Goal: Task Accomplishment & Management: Use online tool/utility

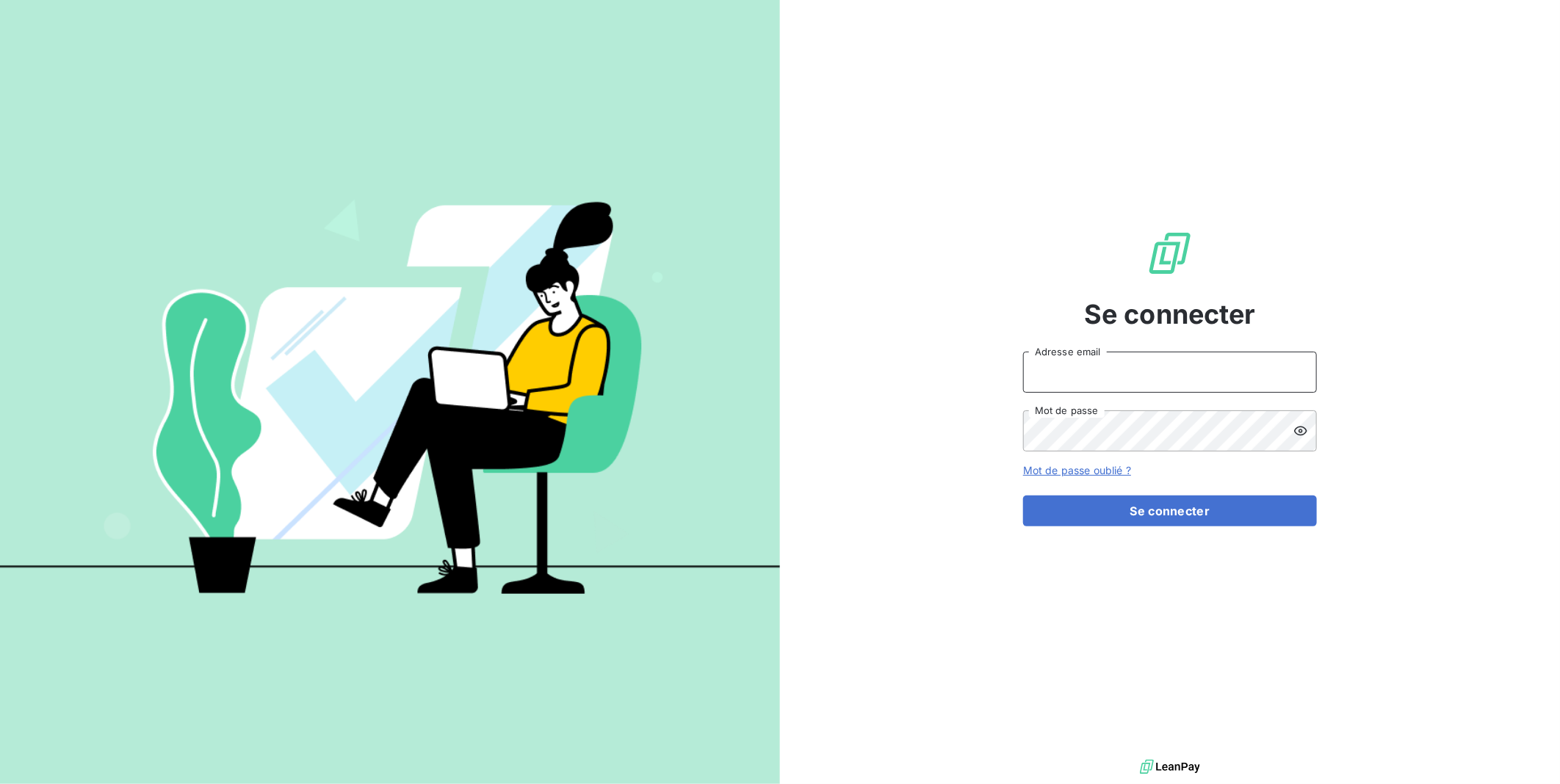
type input "[EMAIL_ADDRESS][DOMAIN_NAME]"
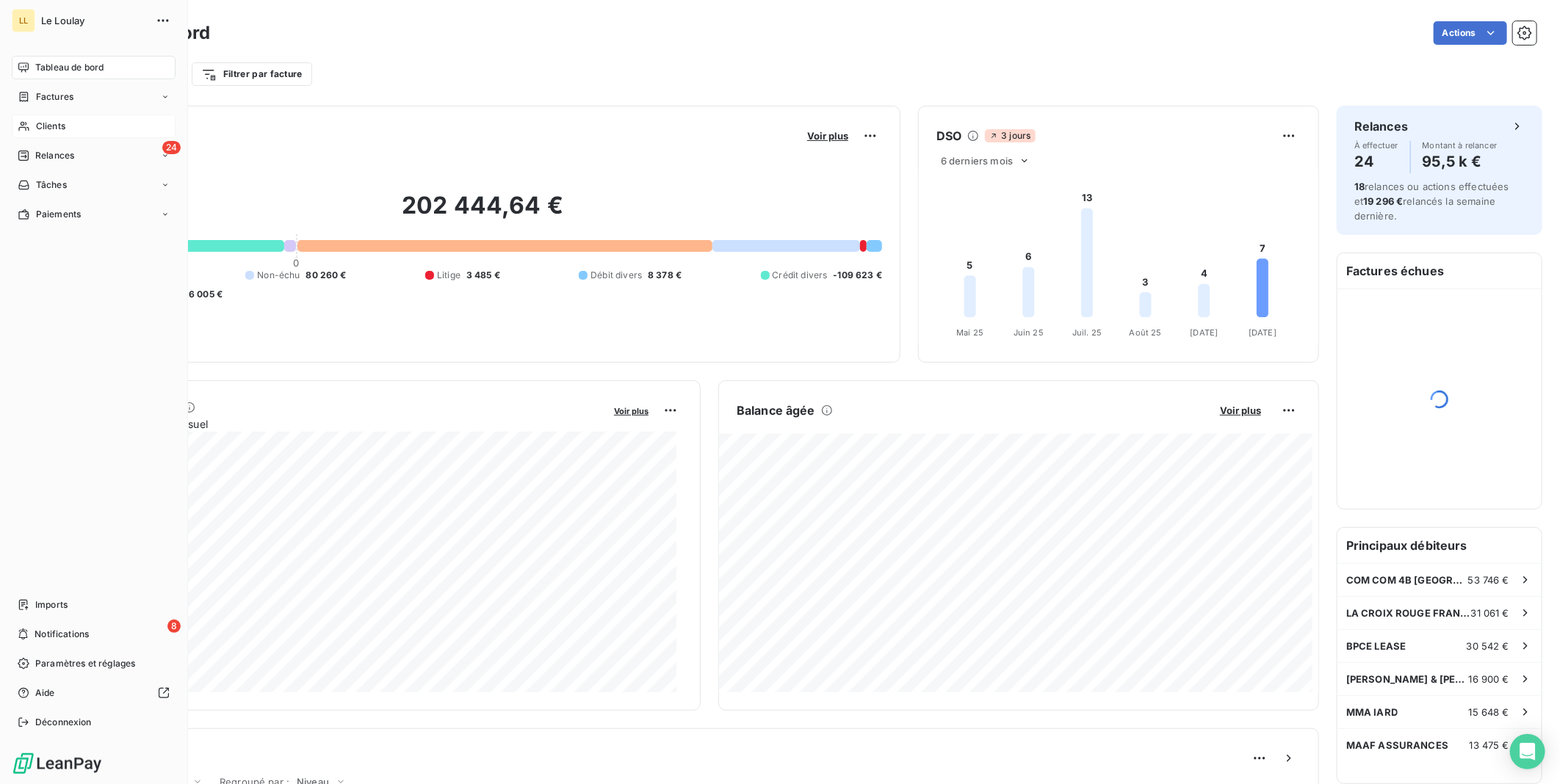
click at [45, 127] on span "Clients" at bounding box center [50, 127] width 29 height 13
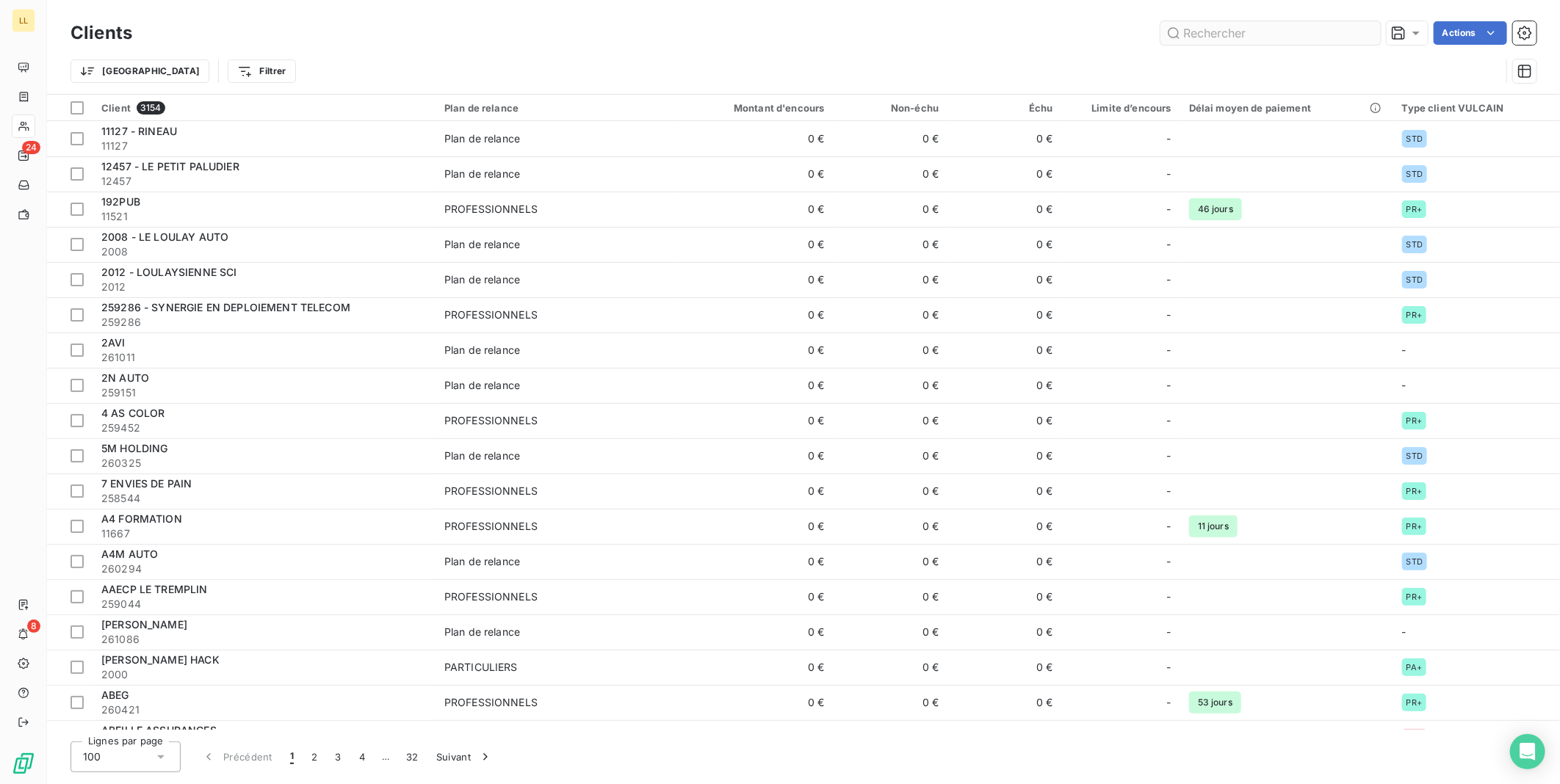
click at [1279, 29] on input "text" at bounding box center [1270, 33] width 220 height 23
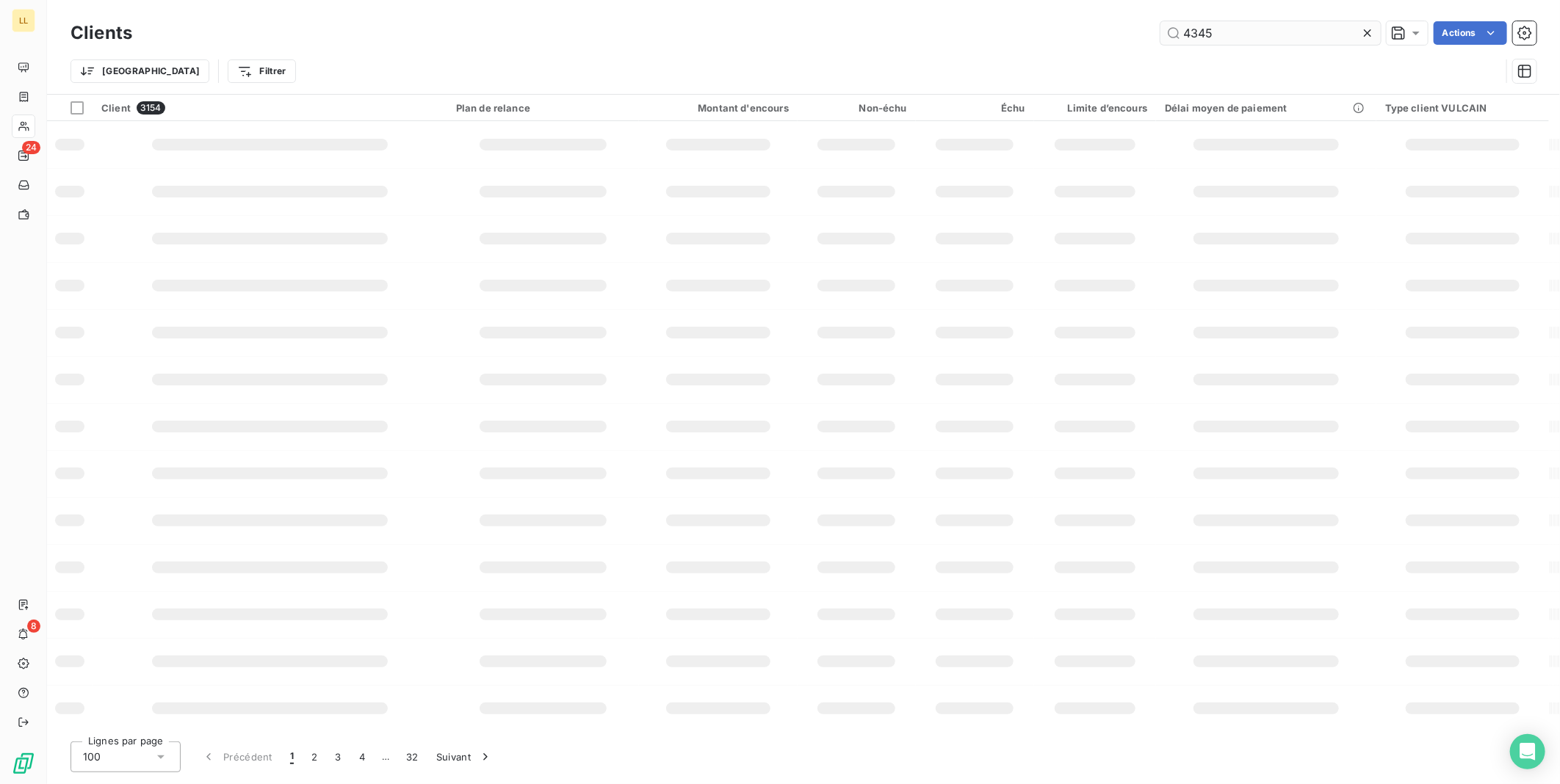
type input "4345"
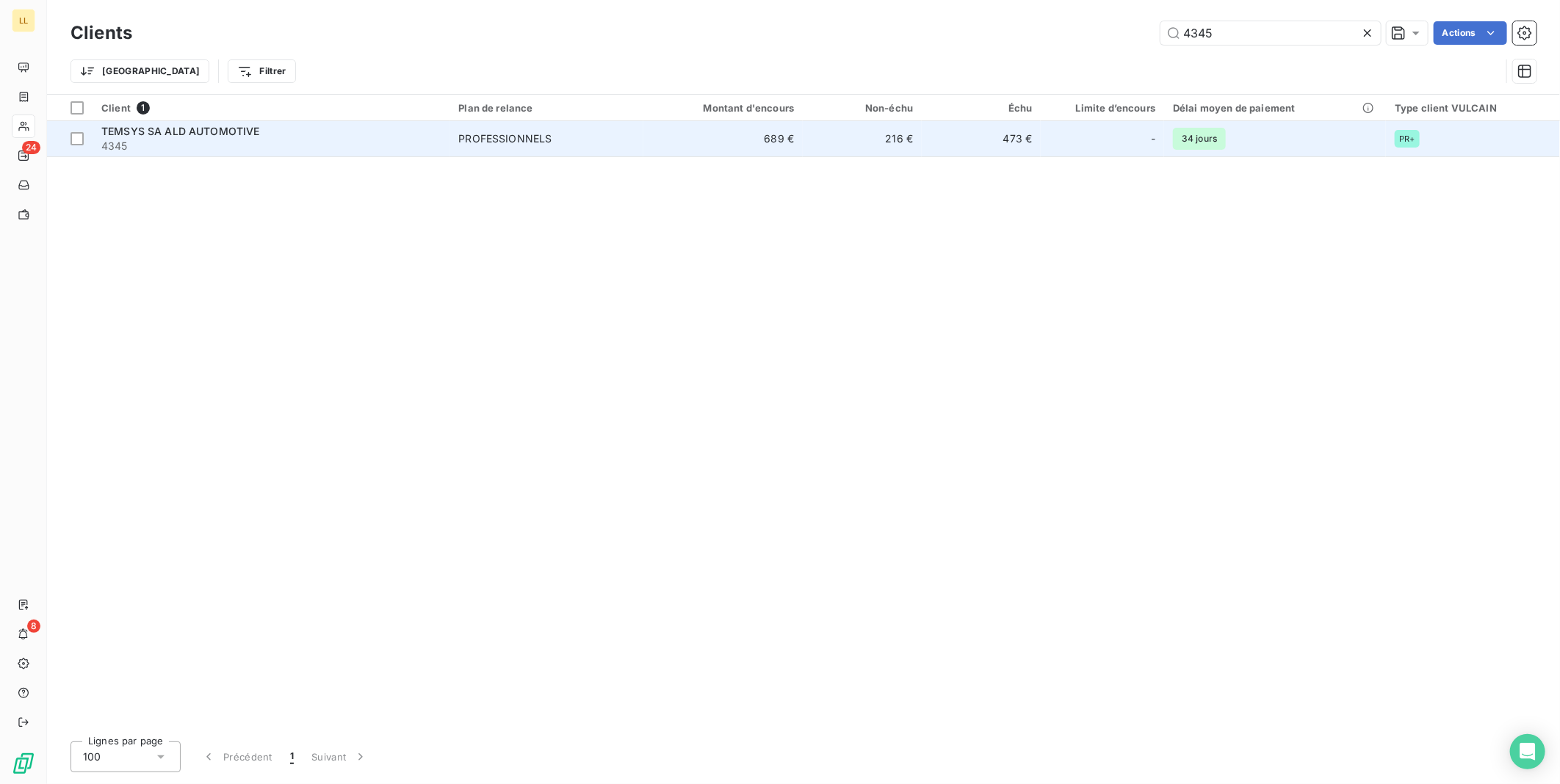
click at [202, 125] on span "TEMSYS SA ALD AUTOMOTIVE" at bounding box center [181, 131] width 159 height 12
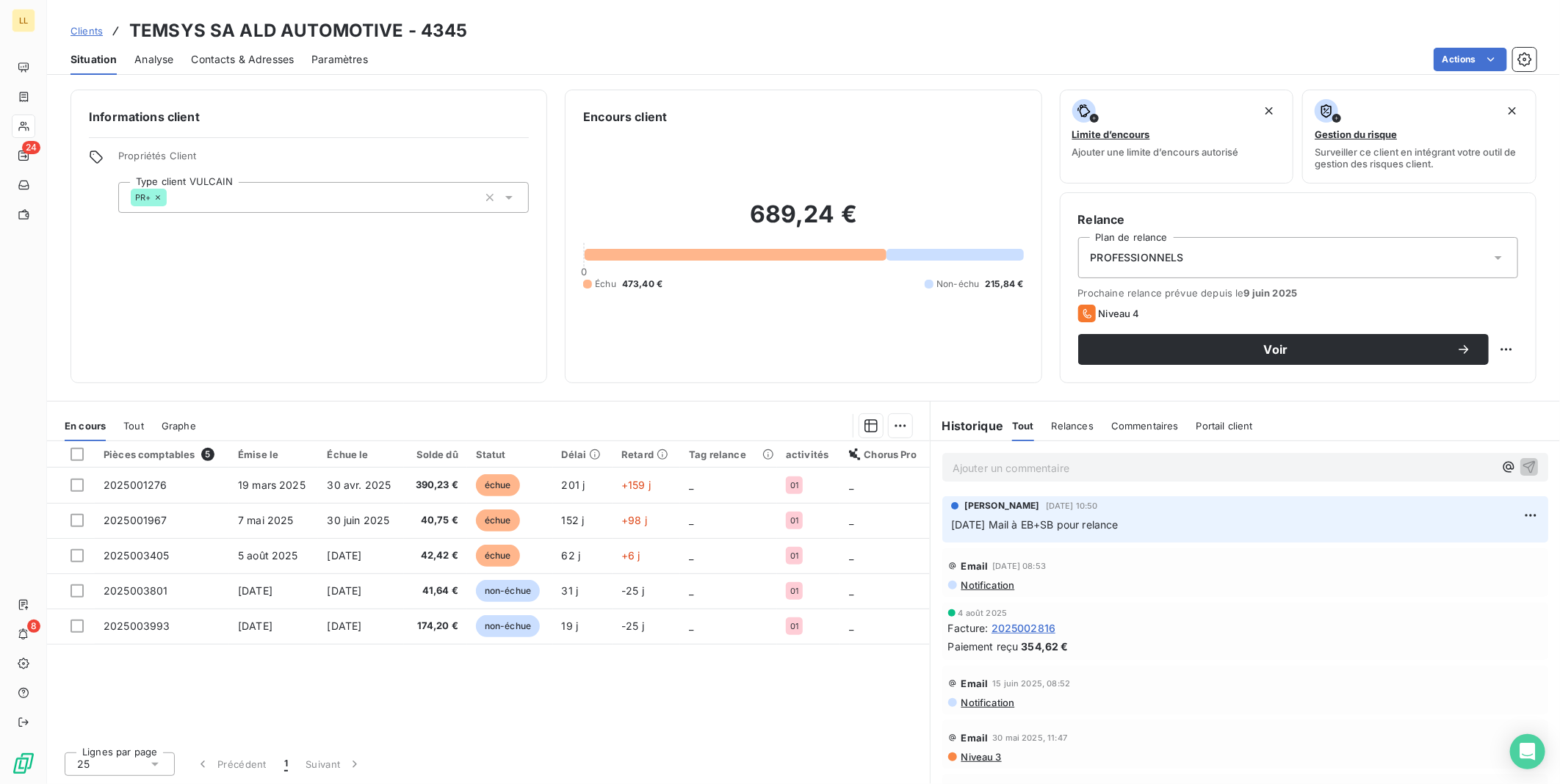
click at [1004, 474] on p "Ajouter un commentaire ﻿" at bounding box center [1223, 468] width 542 height 18
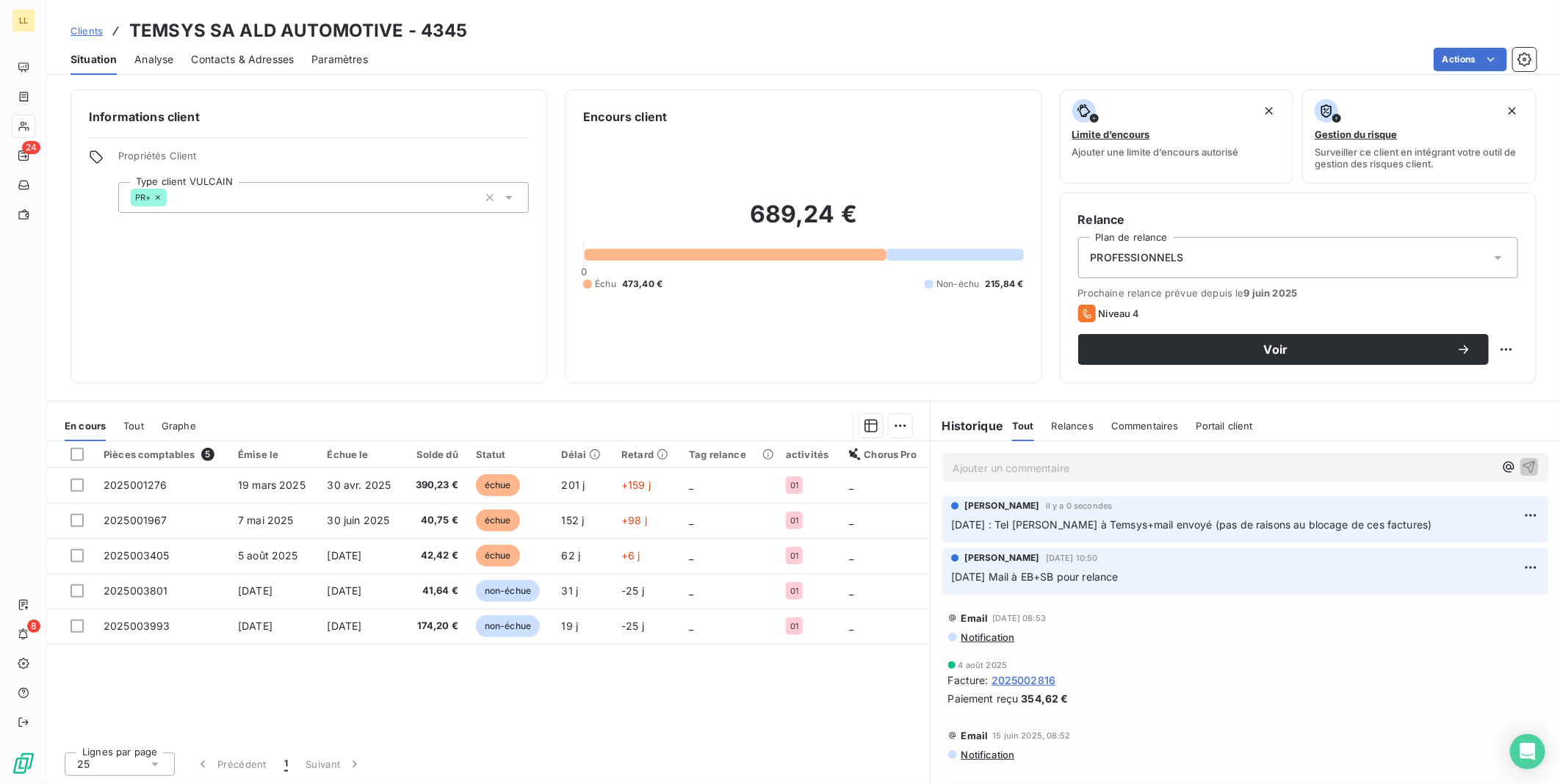
click at [259, 68] on div "Contacts & Adresses" at bounding box center [243, 59] width 103 height 31
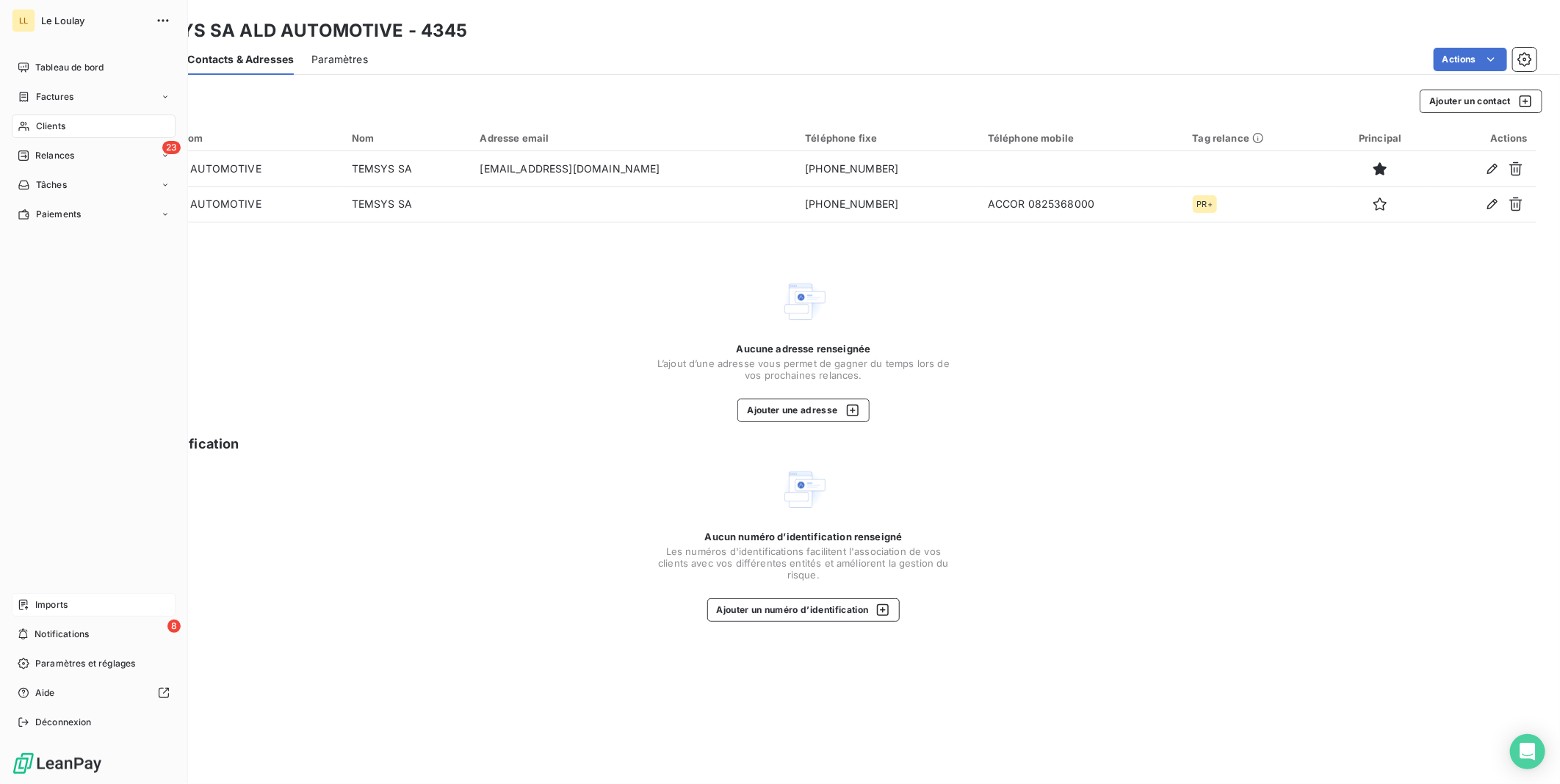
click at [50, 605] on span "Imports" at bounding box center [51, 605] width 32 height 13
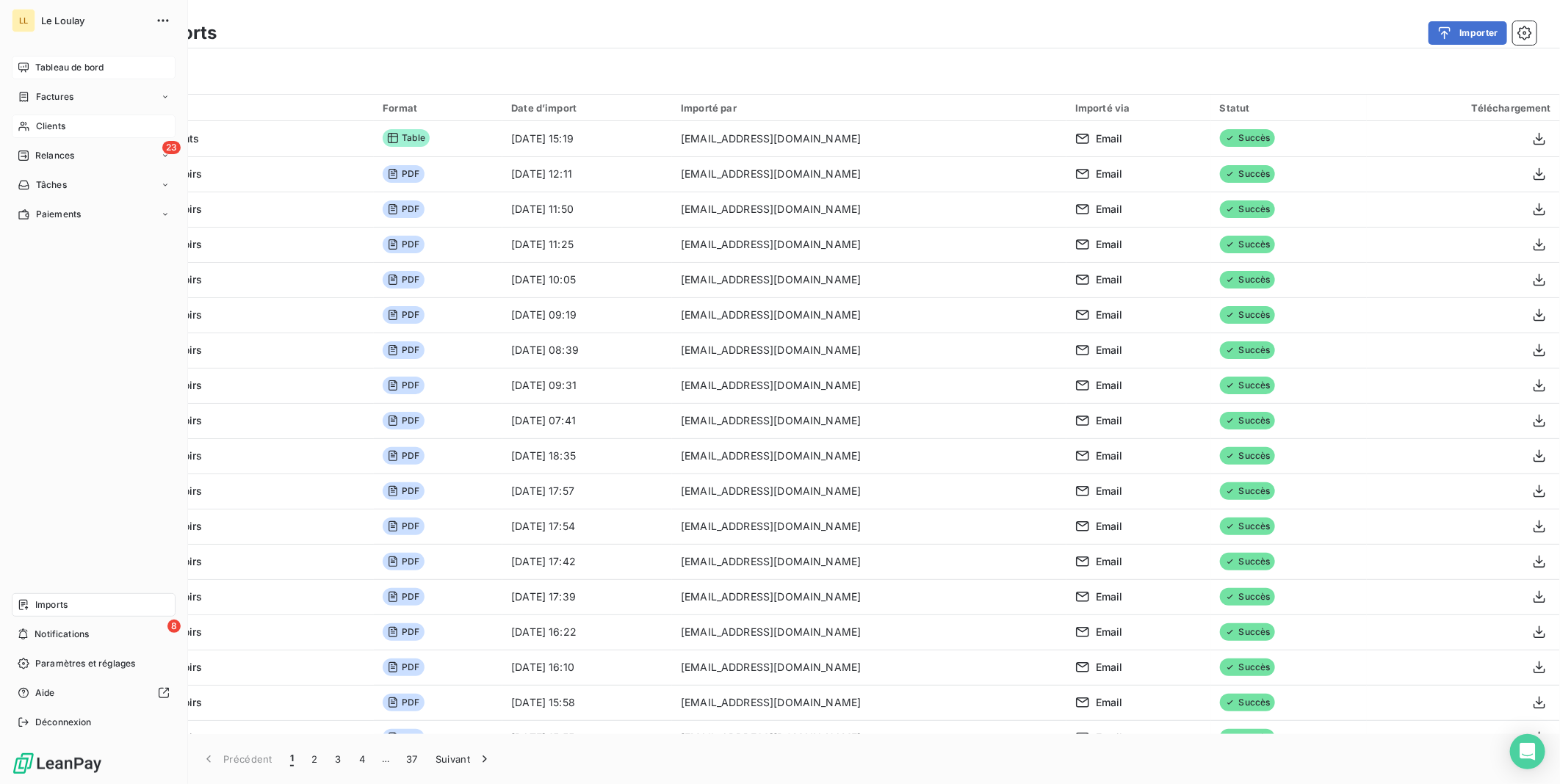
click at [66, 69] on span "Tableau de bord" at bounding box center [70, 68] width 68 height 13
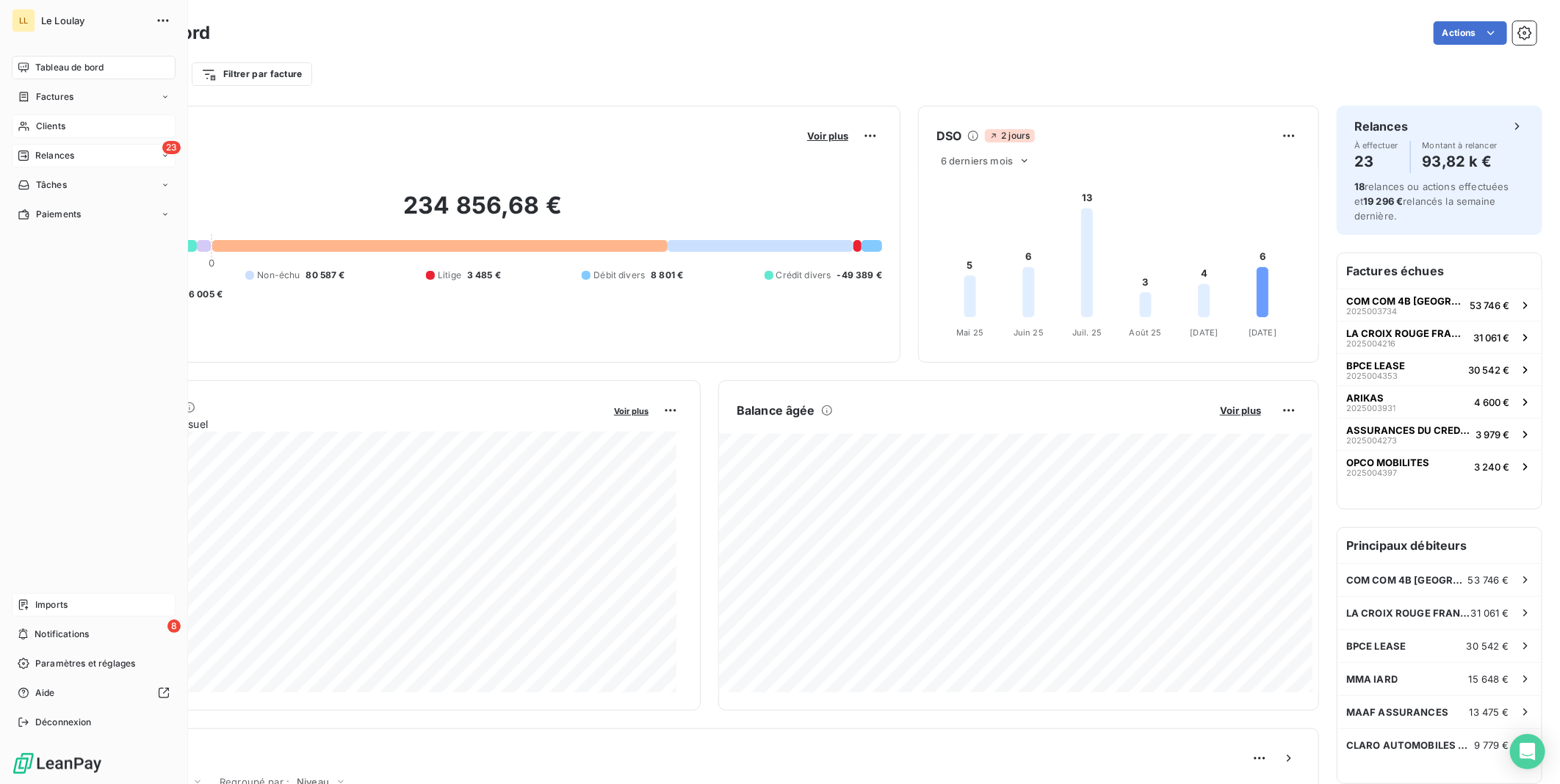
click at [53, 155] on span "Relances" at bounding box center [55, 156] width 39 height 13
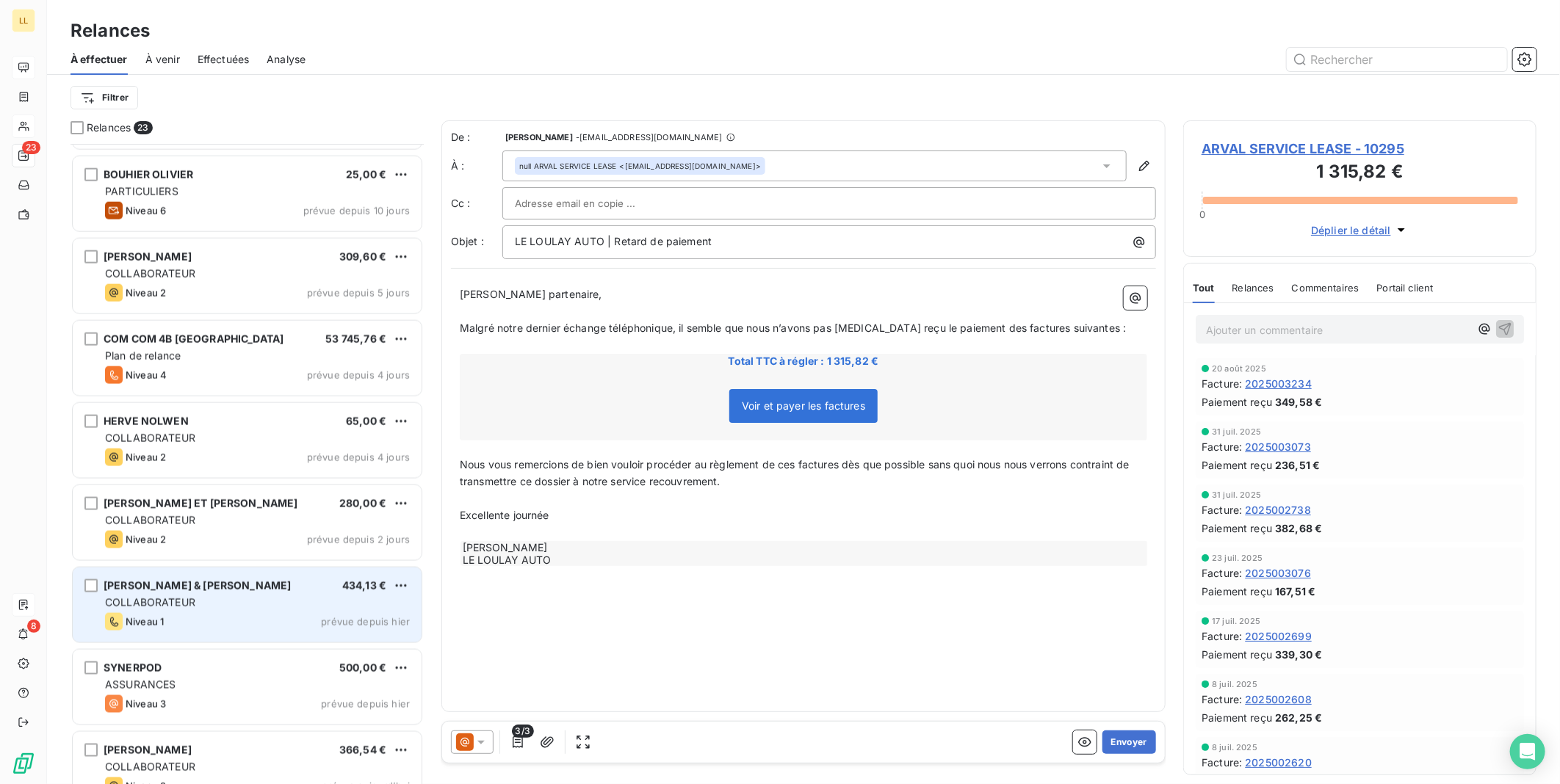
scroll to position [1250, 0]
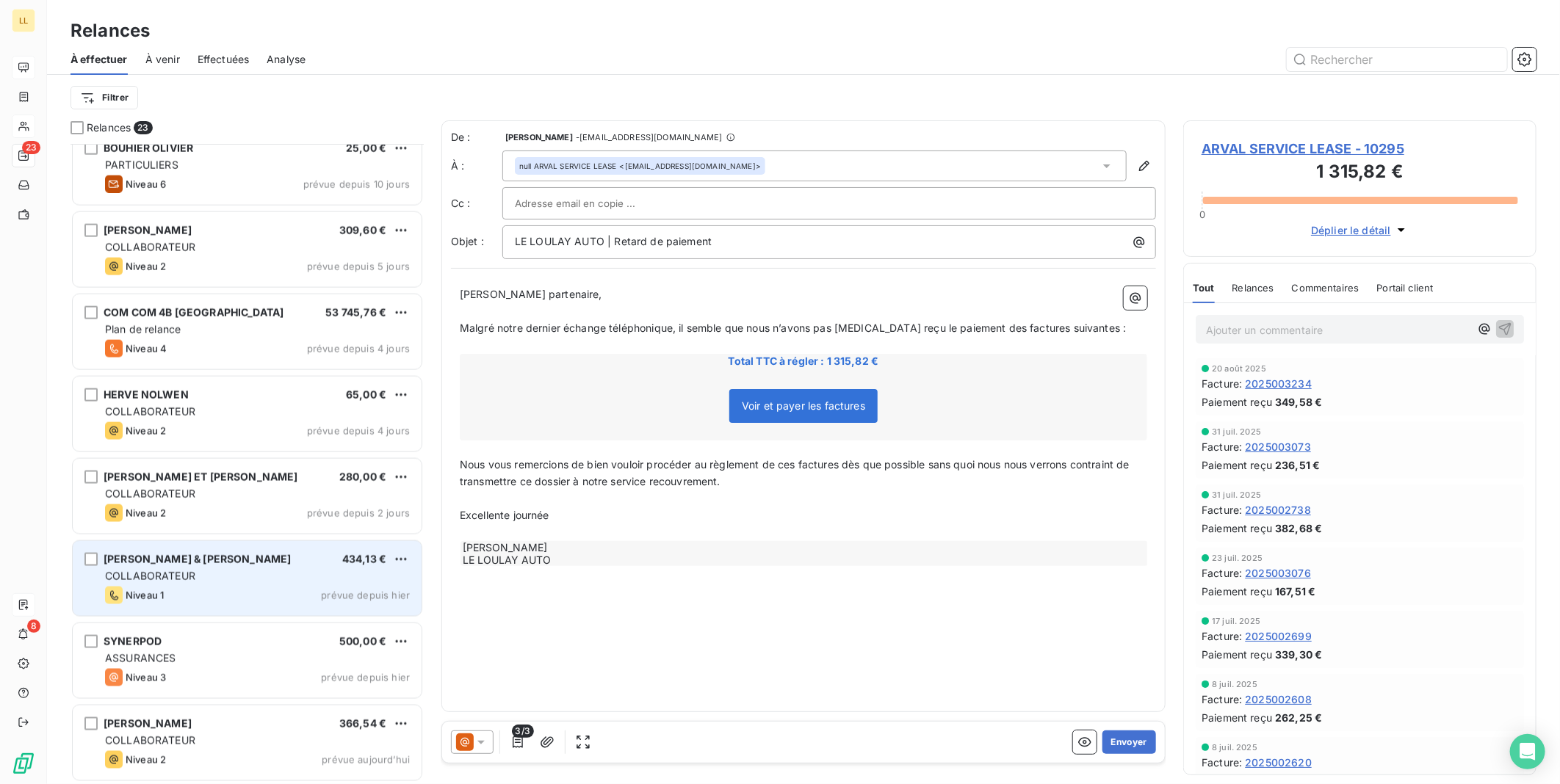
click at [326, 589] on span "prévue depuis hier" at bounding box center [365, 595] width 89 height 12
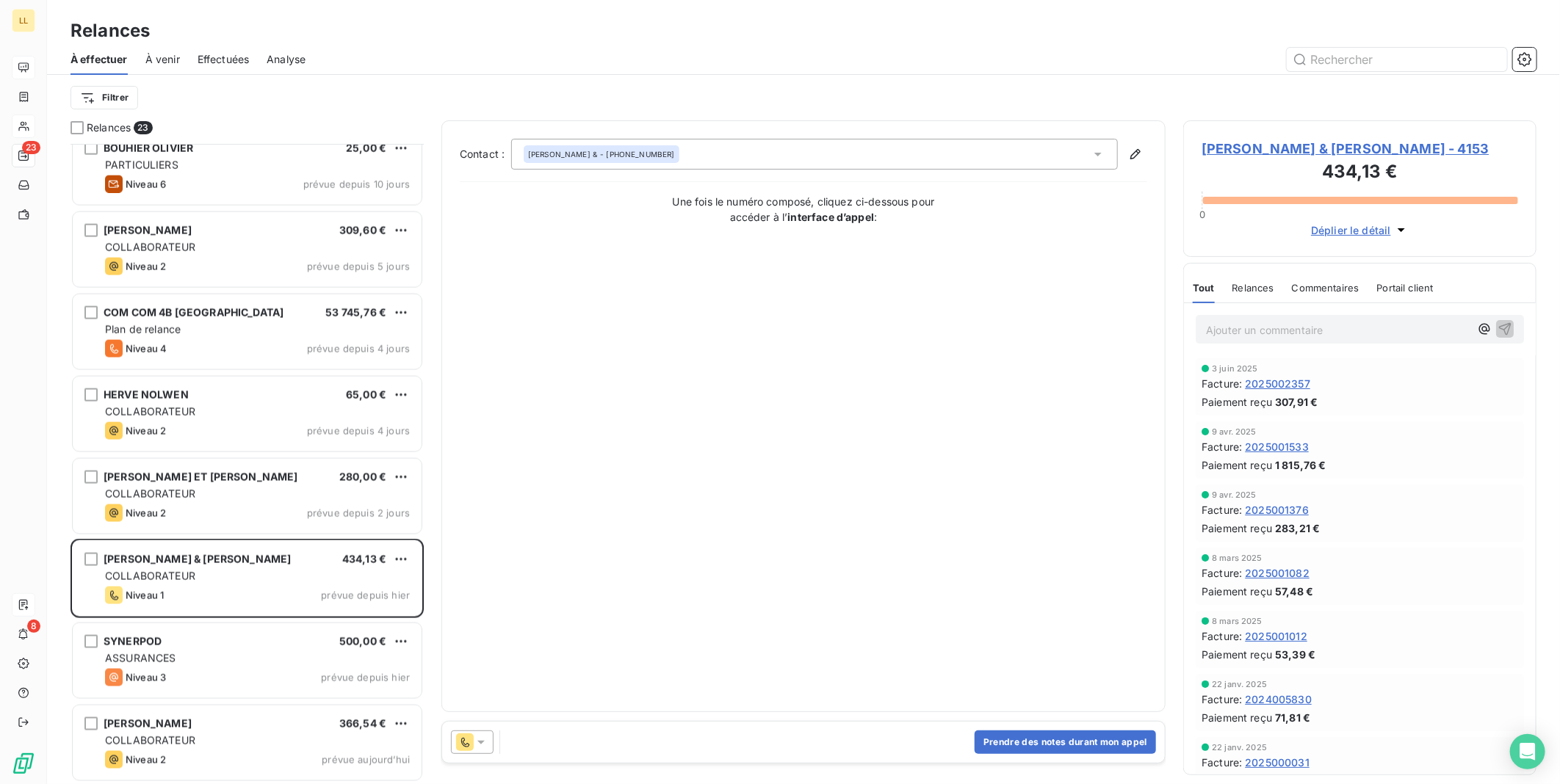
click at [488, 745] on icon at bounding box center [481, 743] width 15 height 15
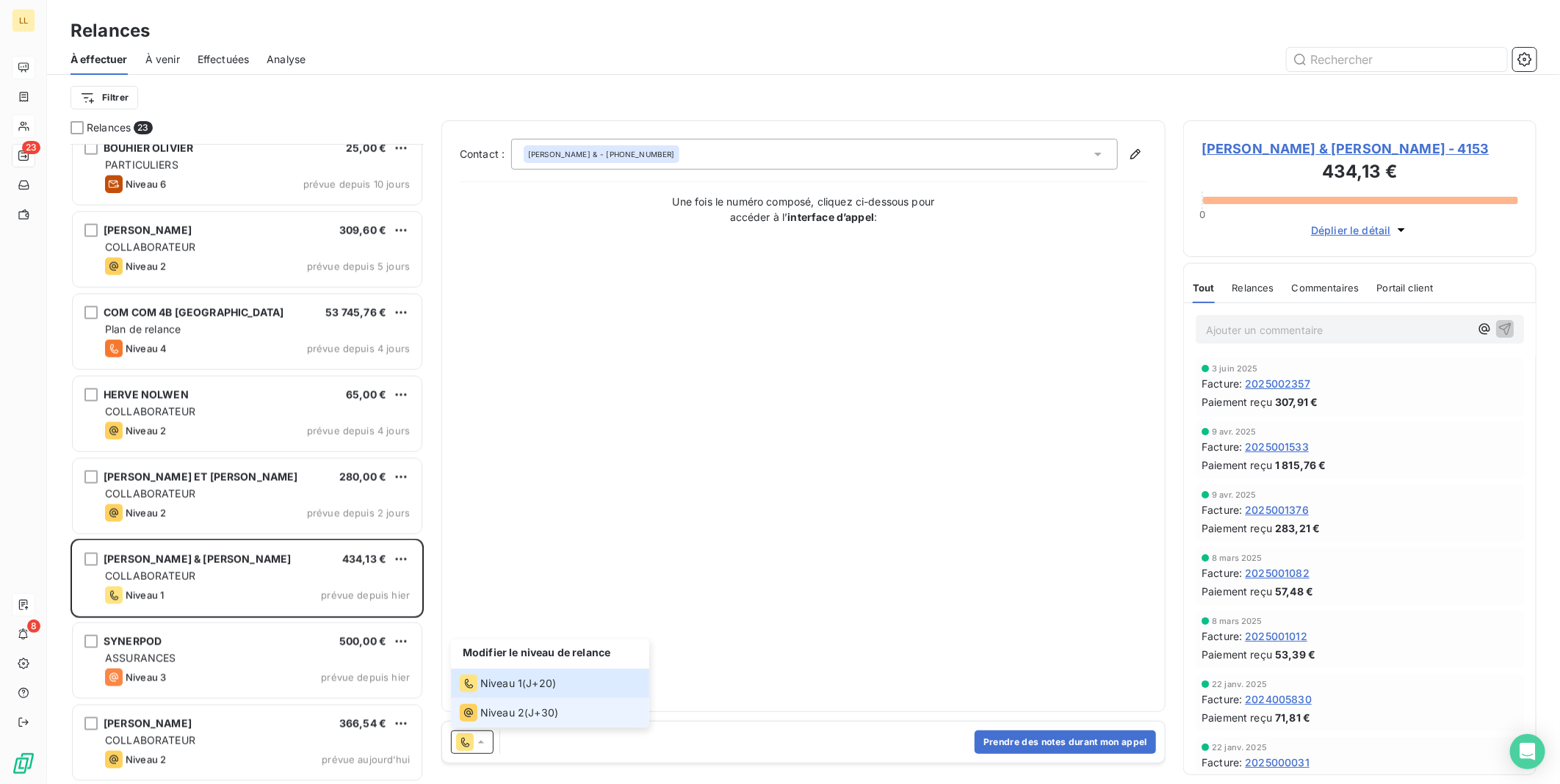
click at [484, 716] on span "Niveau 2" at bounding box center [502, 713] width 44 height 15
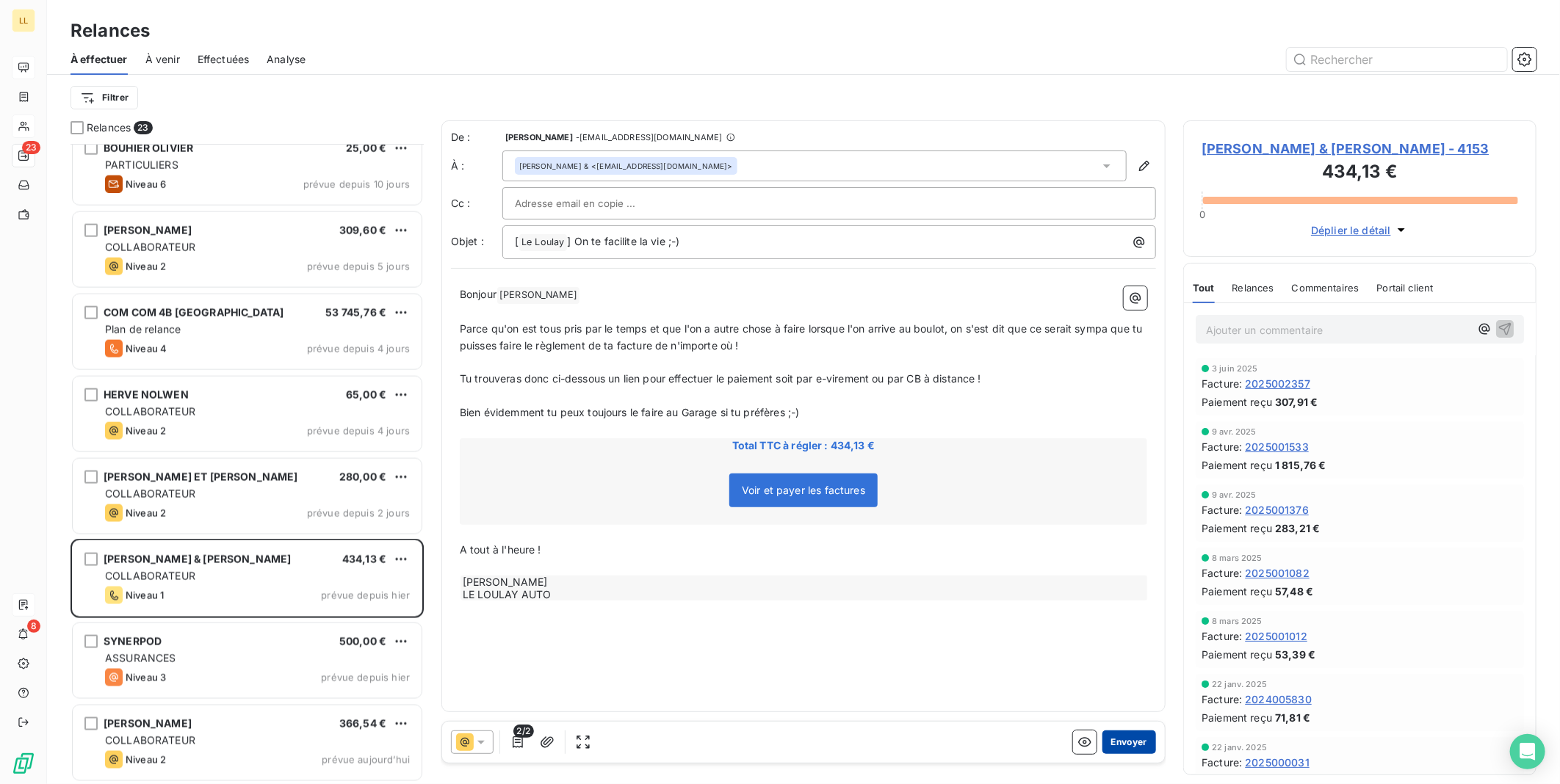
click at [1137, 745] on button "Envoyer" at bounding box center [1129, 742] width 54 height 23
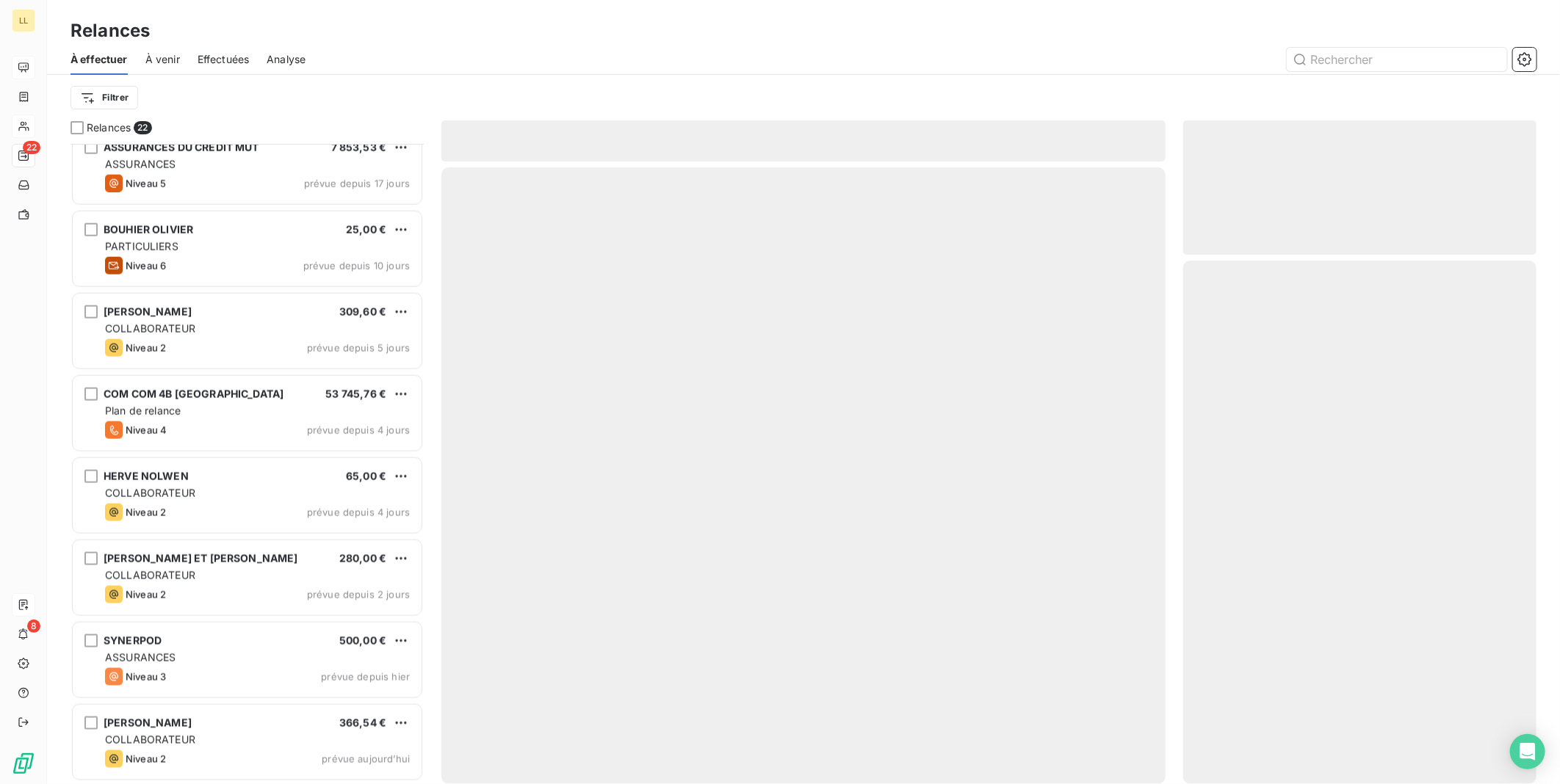
scroll to position [1168, 0]
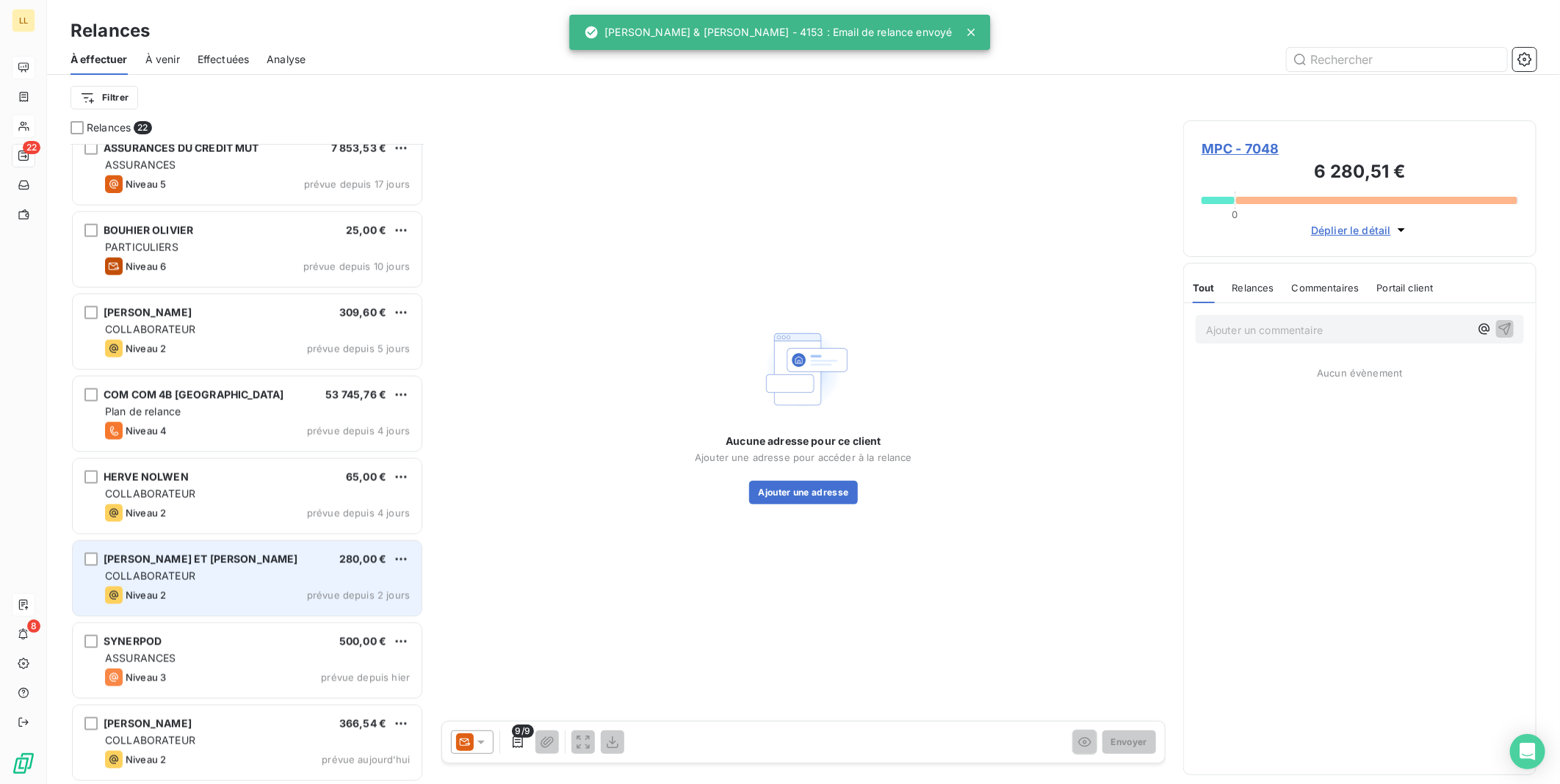
click at [226, 587] on div "Niveau 2 prévue depuis 2 jours" at bounding box center [258, 595] width 305 height 17
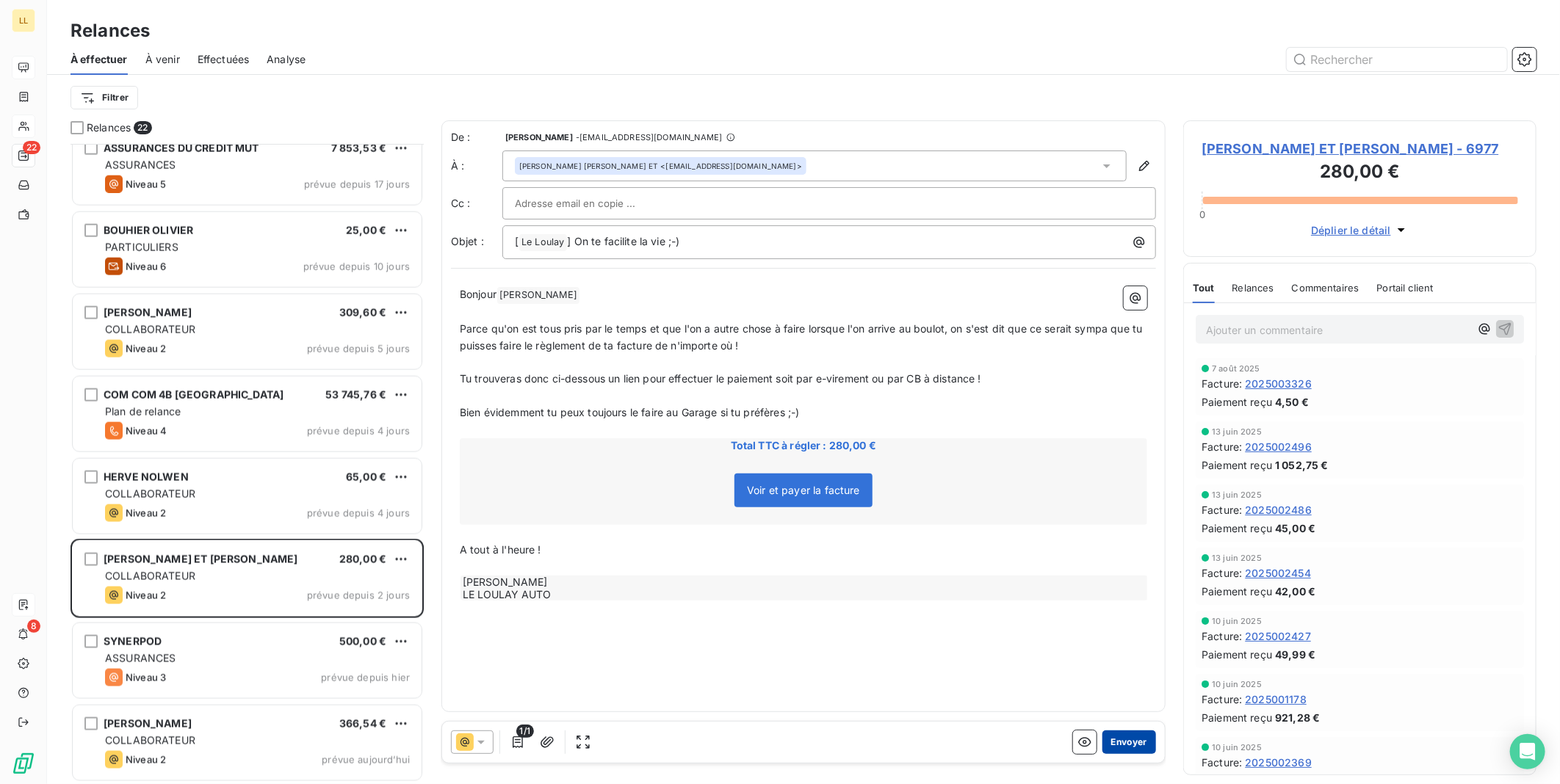
click at [1136, 743] on button "Envoyer" at bounding box center [1129, 742] width 54 height 23
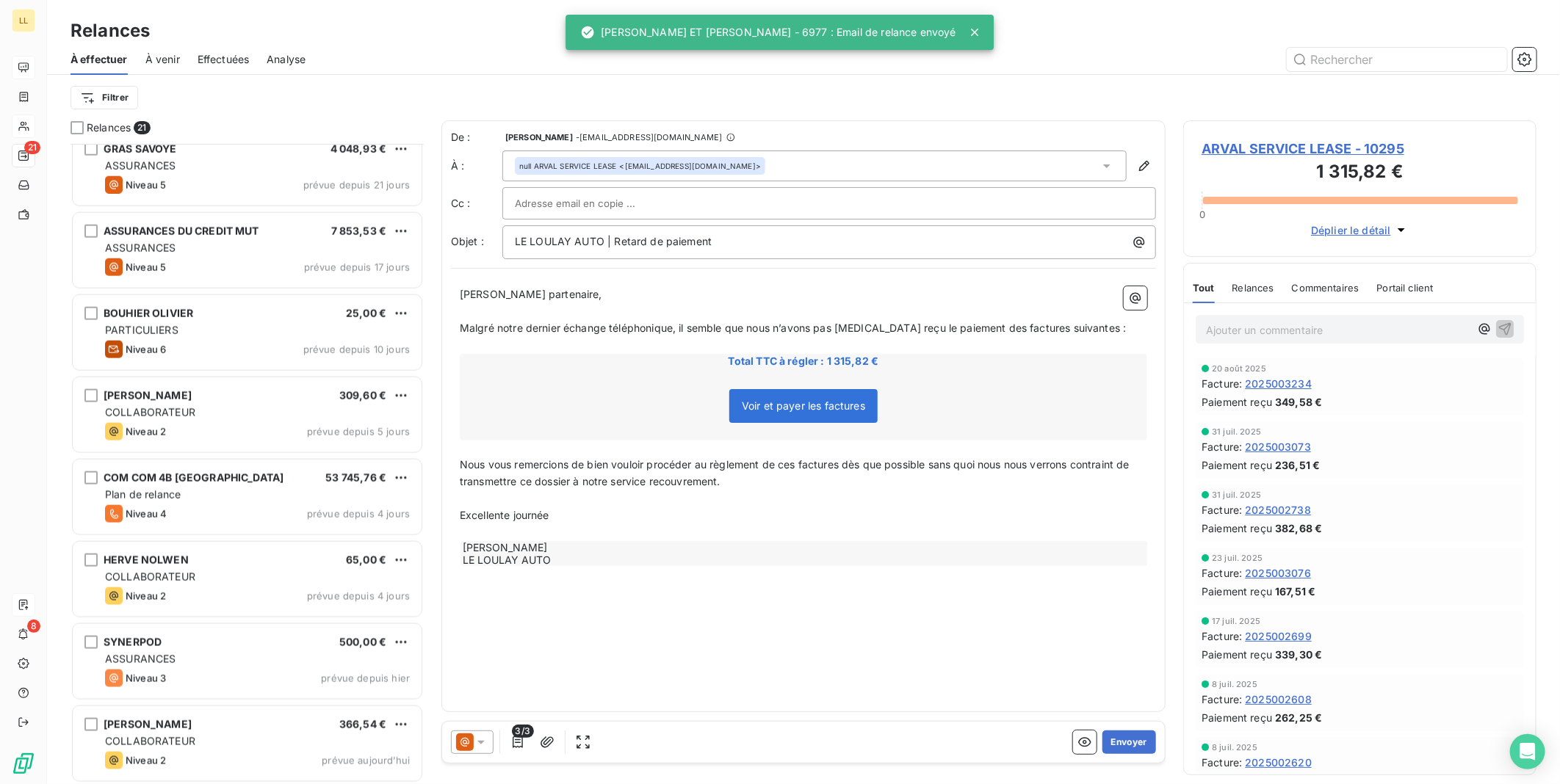
scroll to position [1087, 0]
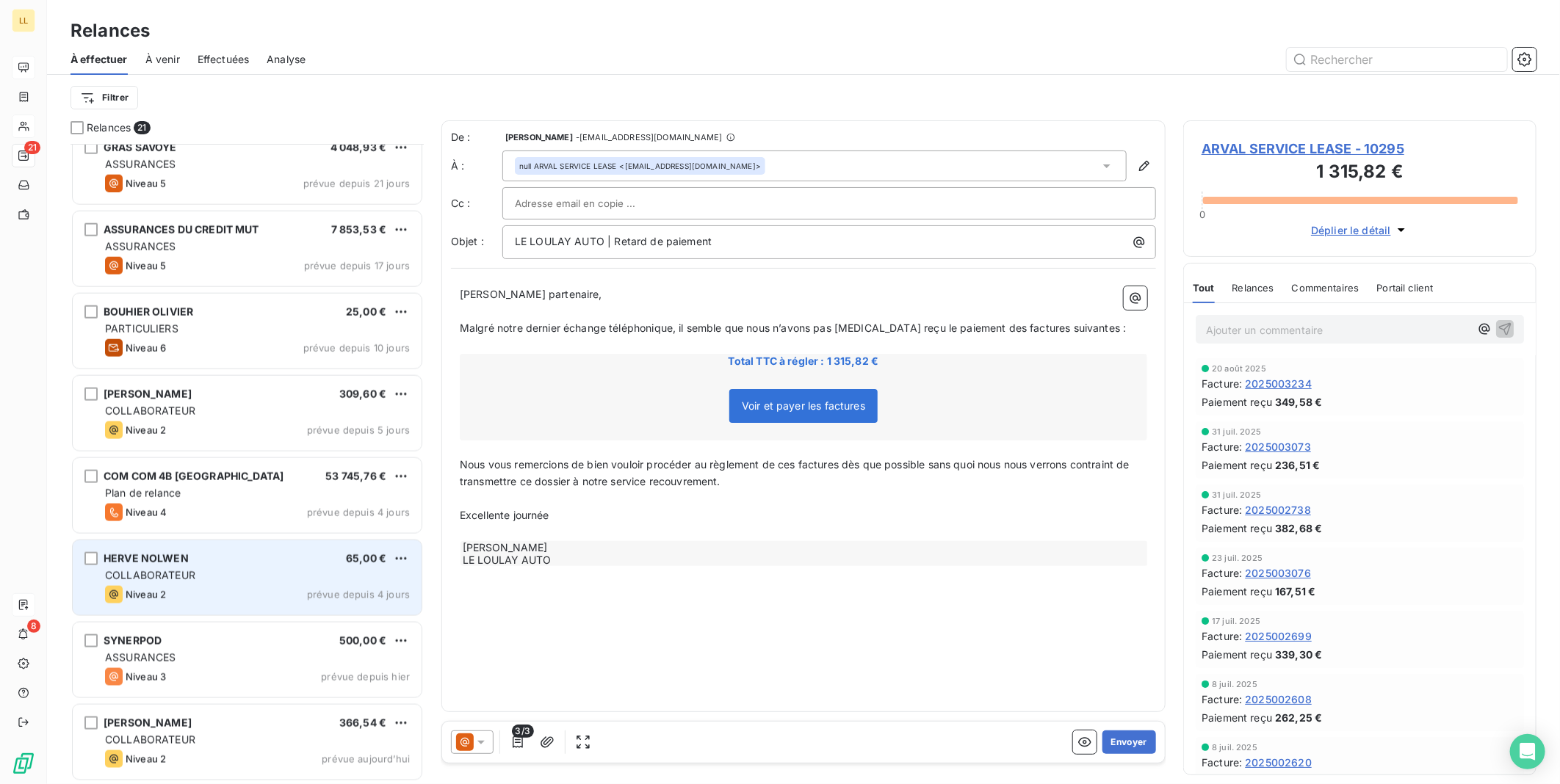
click at [239, 602] on div "Niveau 2 prévue depuis 4 jours" at bounding box center [258, 594] width 305 height 17
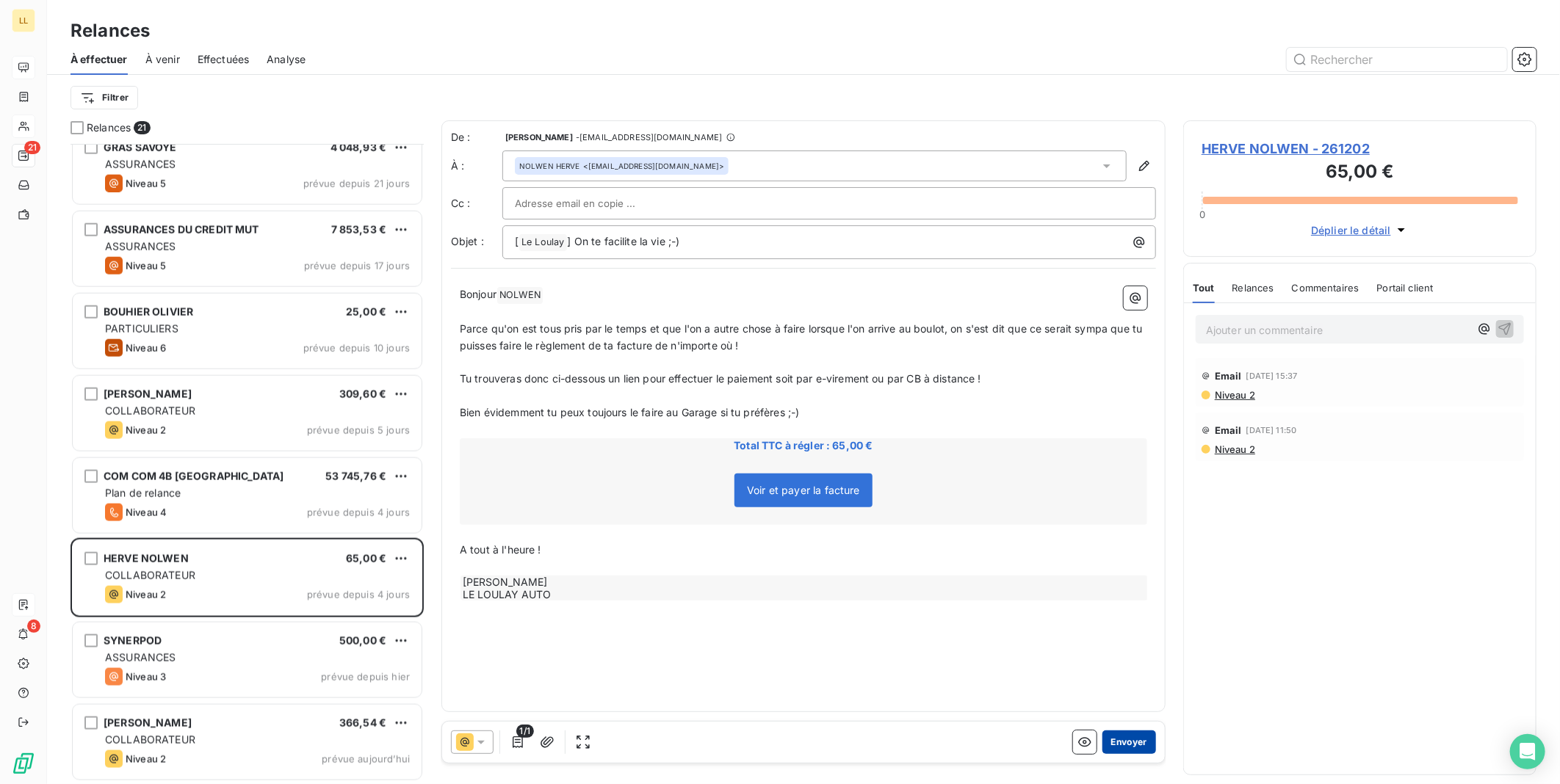
click at [1140, 742] on button "Envoyer" at bounding box center [1129, 742] width 54 height 23
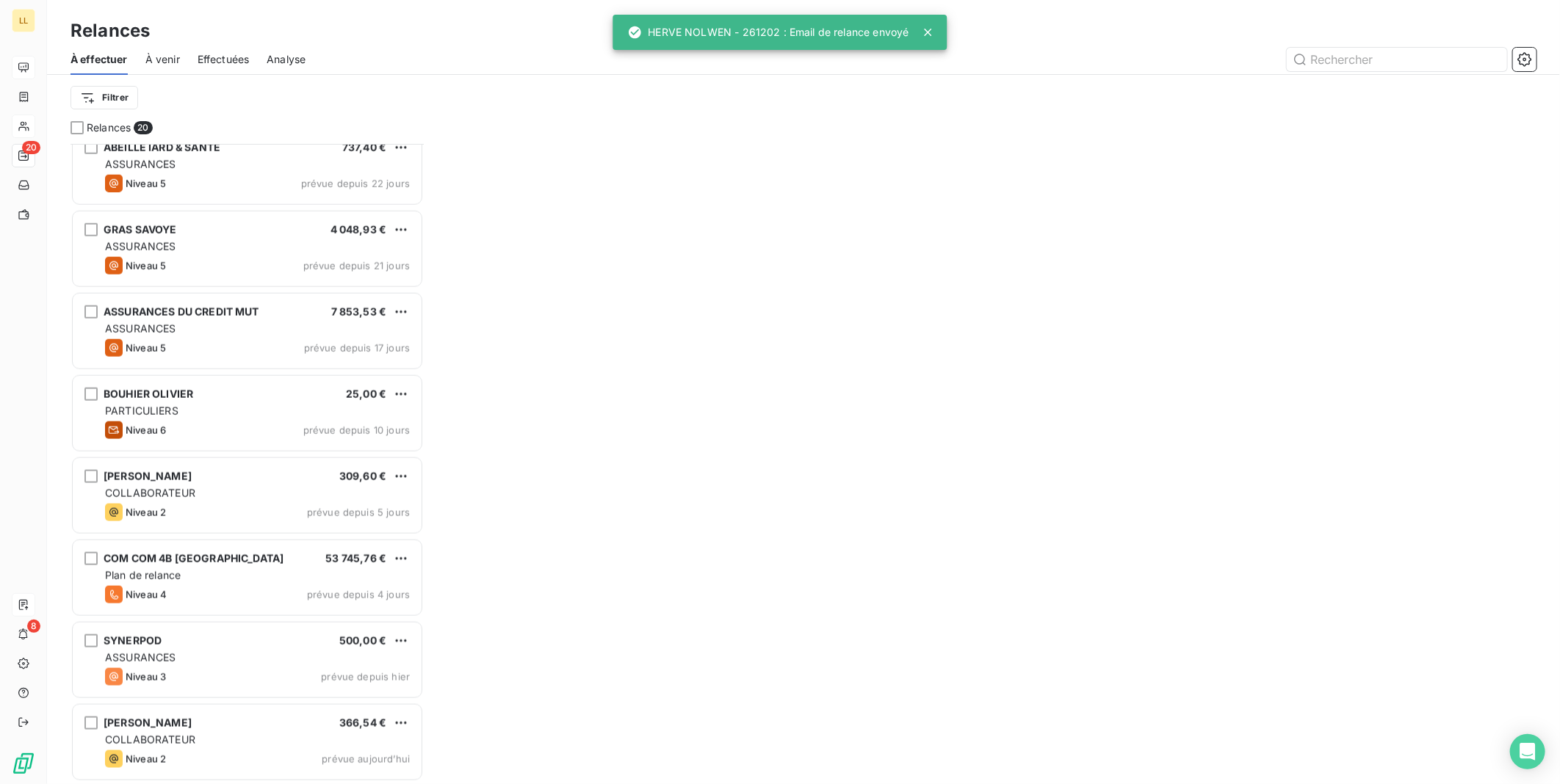
scroll to position [1003, 0]
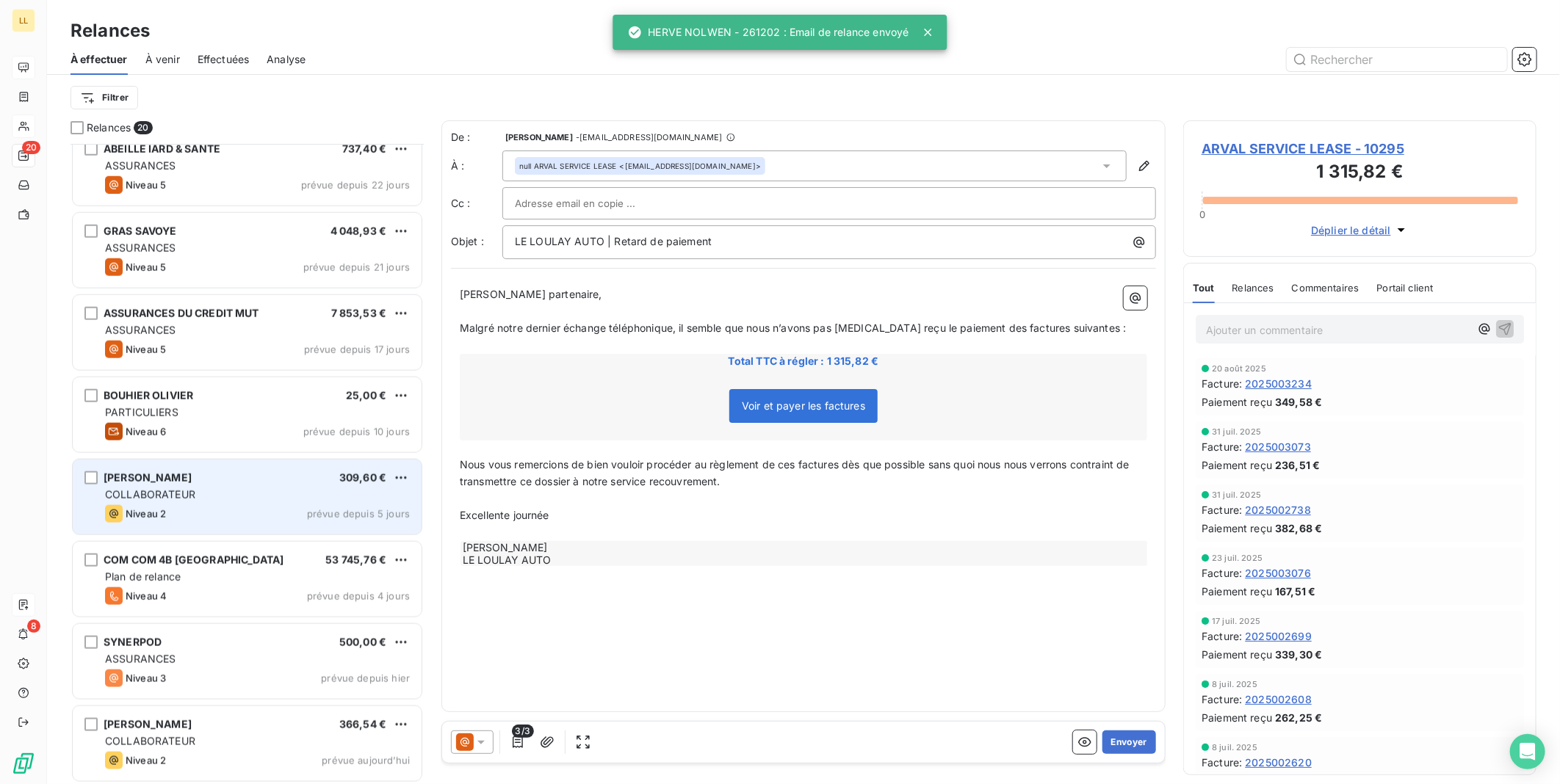
click at [224, 512] on div "Niveau 2 prévue depuis 5 jours" at bounding box center [258, 513] width 305 height 17
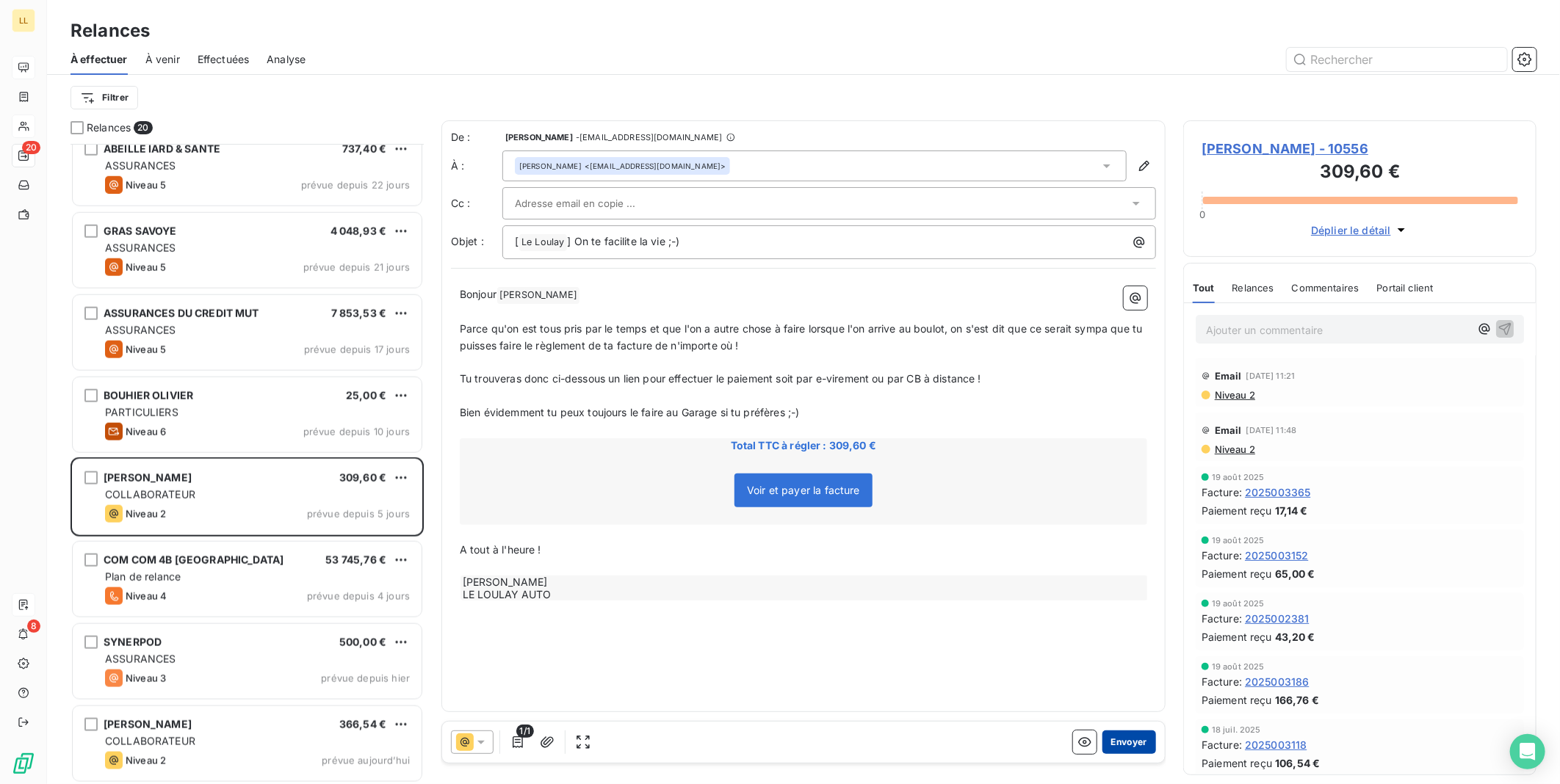
click at [1135, 743] on button "Envoyer" at bounding box center [1129, 742] width 54 height 23
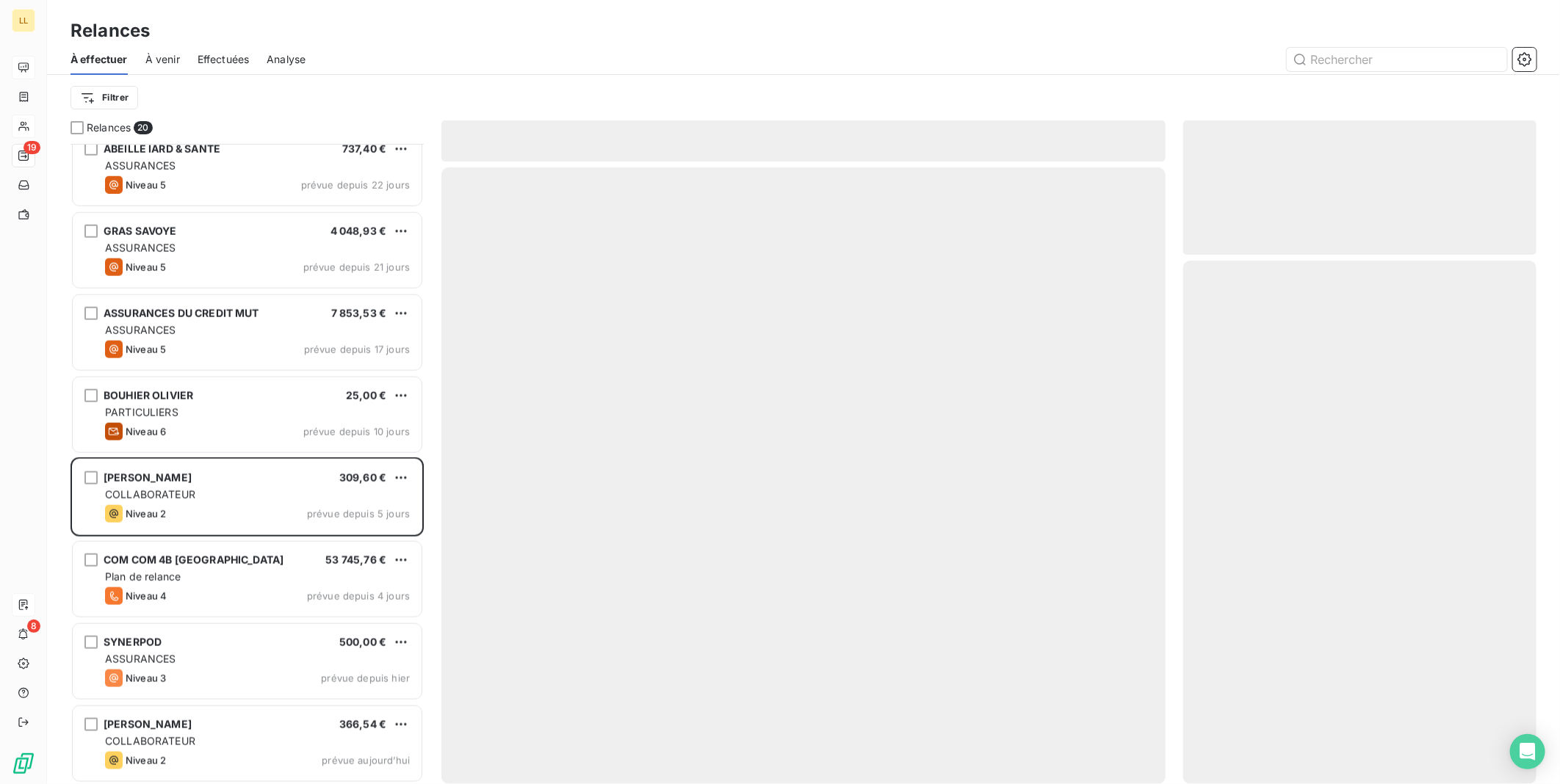
scroll to position [921, 0]
